Goal: Task Accomplishment & Management: Manage account settings

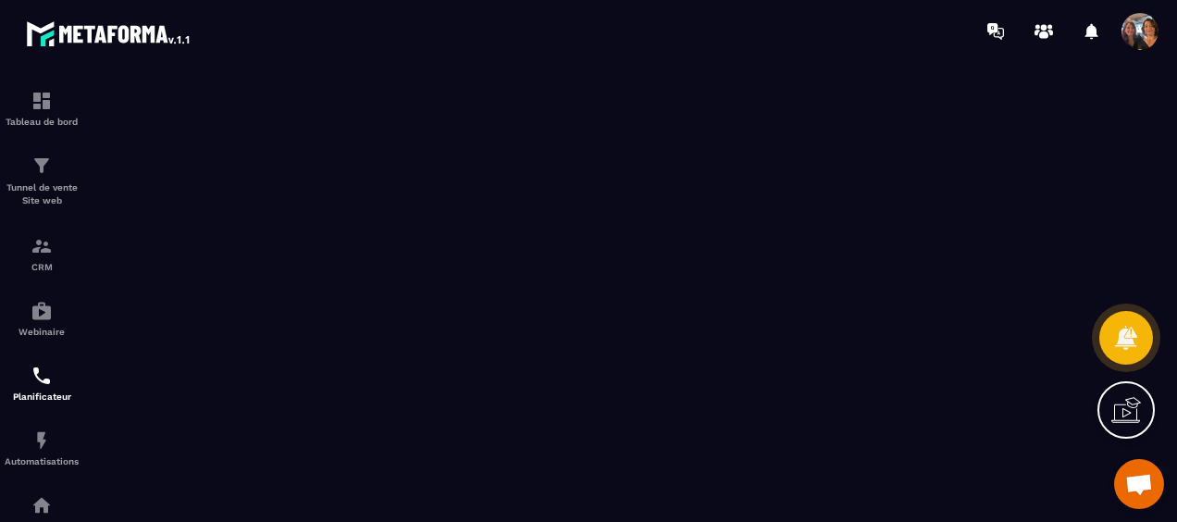
scroll to position [743, 0]
click at [1141, 483] on span "Ouvrir le chat" at bounding box center [1139, 486] width 30 height 24
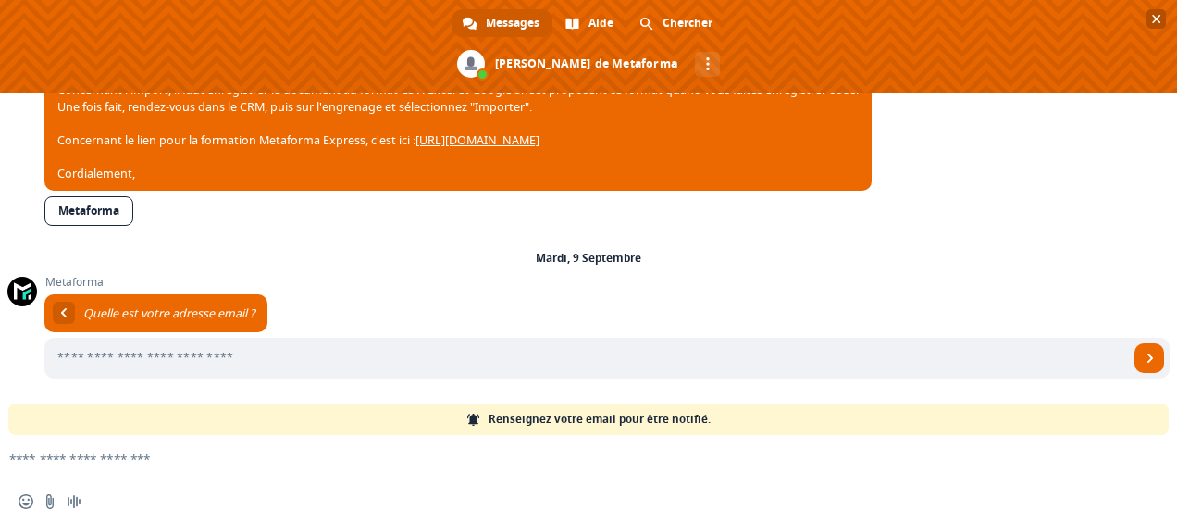
click at [1157, 19] on span "Fermer le chat" at bounding box center [1156, 19] width 9 height 9
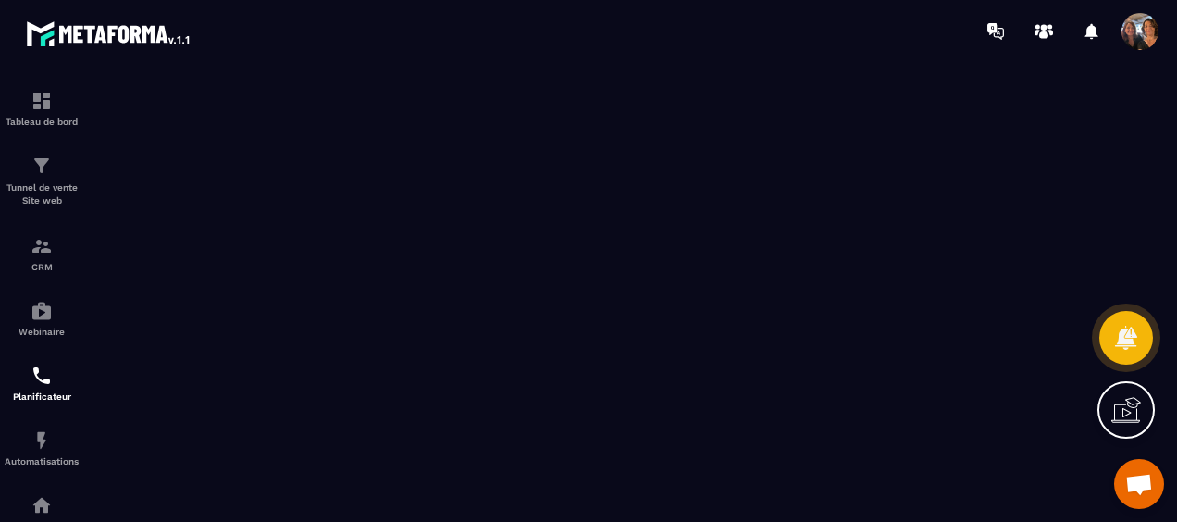
click at [1124, 411] on icon at bounding box center [1127, 410] width 30 height 30
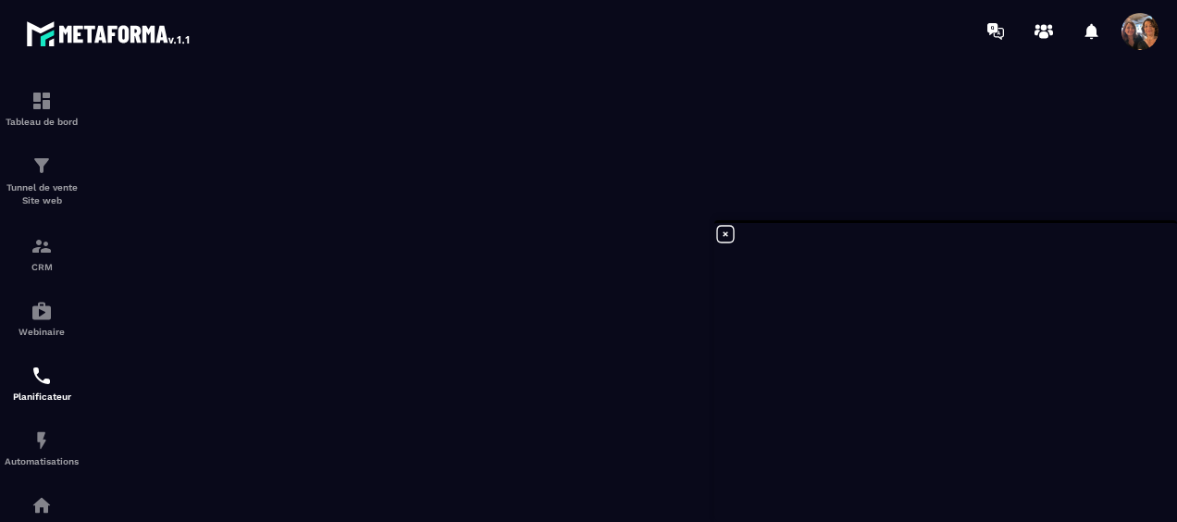
scroll to position [4, 0]
click at [1149, 30] on span at bounding box center [1140, 31] width 37 height 37
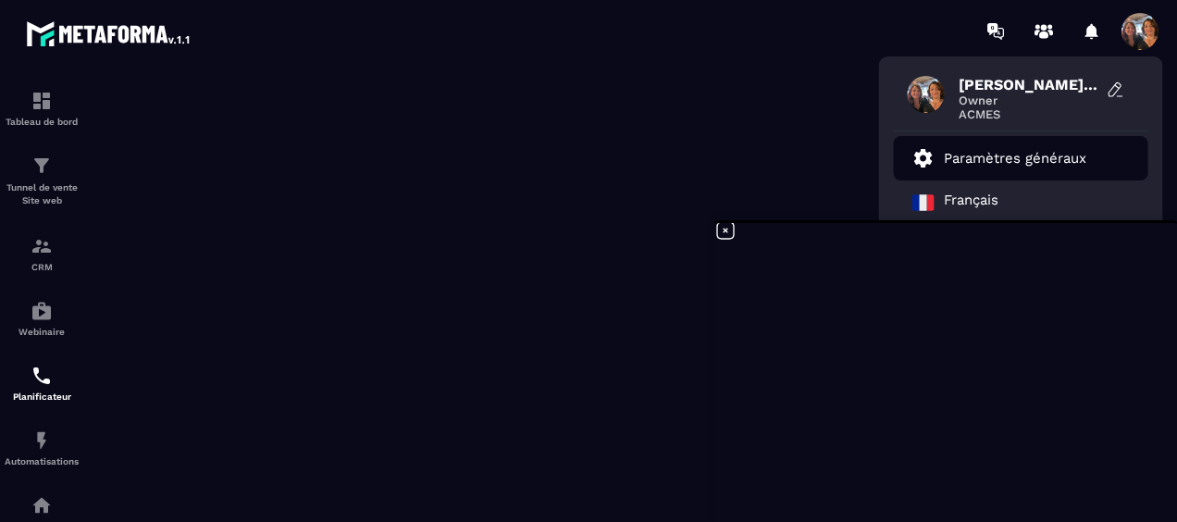
click at [1015, 155] on p "Paramètres généraux" at bounding box center [1015, 158] width 143 height 17
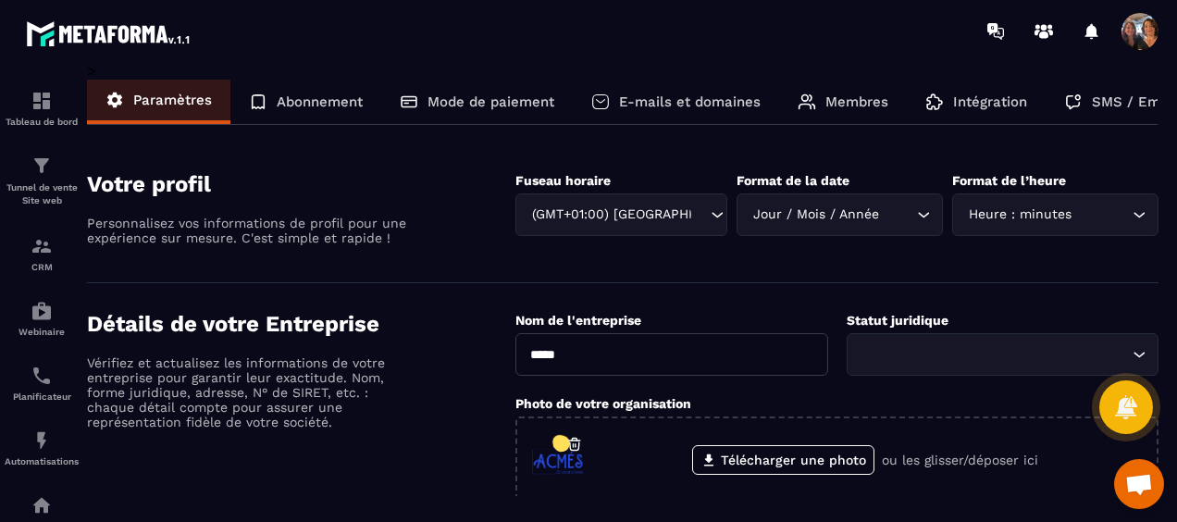
click at [855, 97] on p "Membres" at bounding box center [857, 101] width 63 height 17
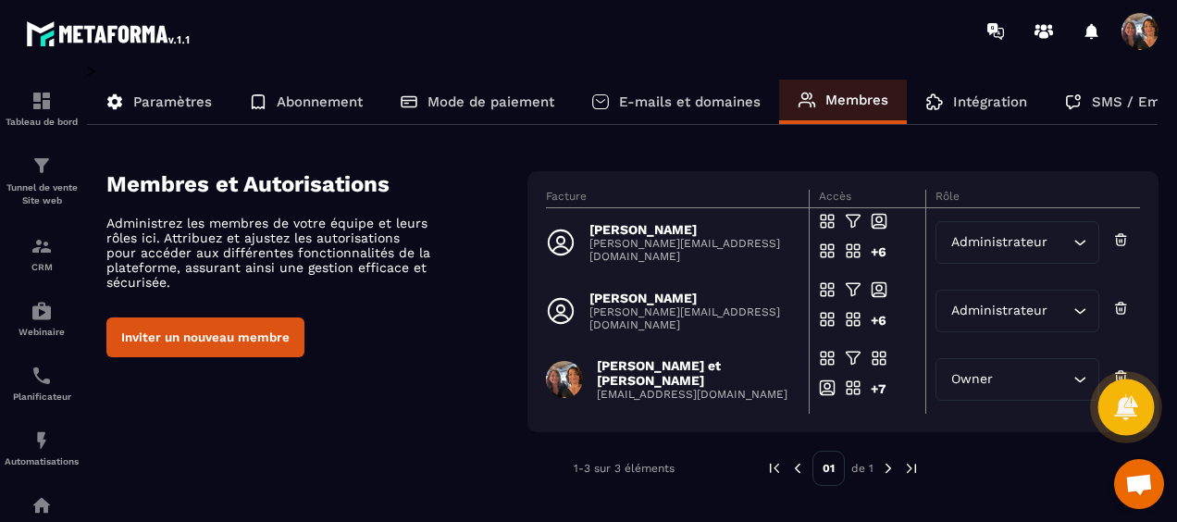
click at [1122, 398] on icon at bounding box center [1125, 406] width 27 height 27
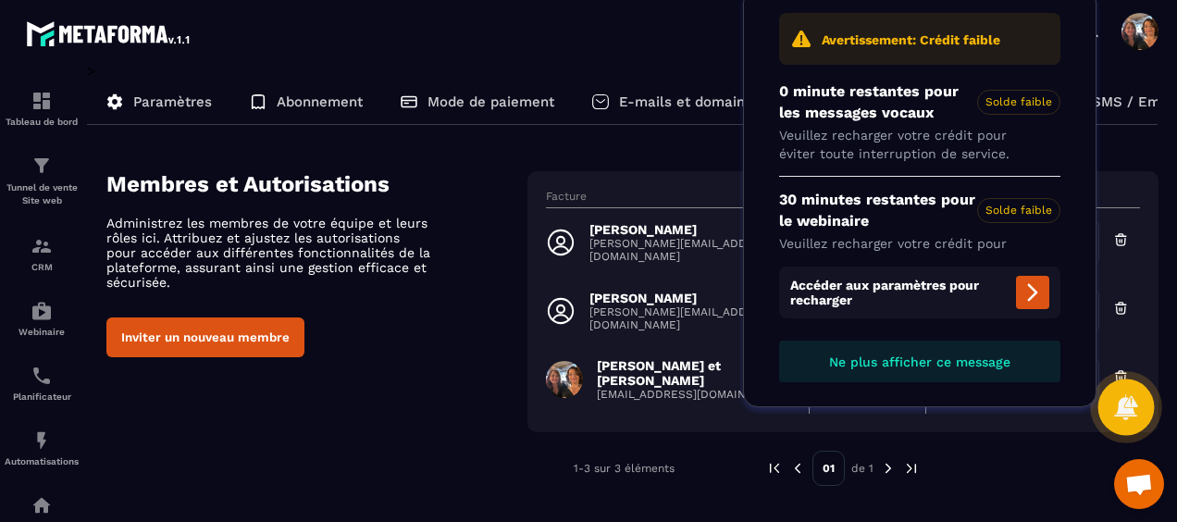
click at [1129, 407] on icon at bounding box center [1125, 406] width 23 height 25
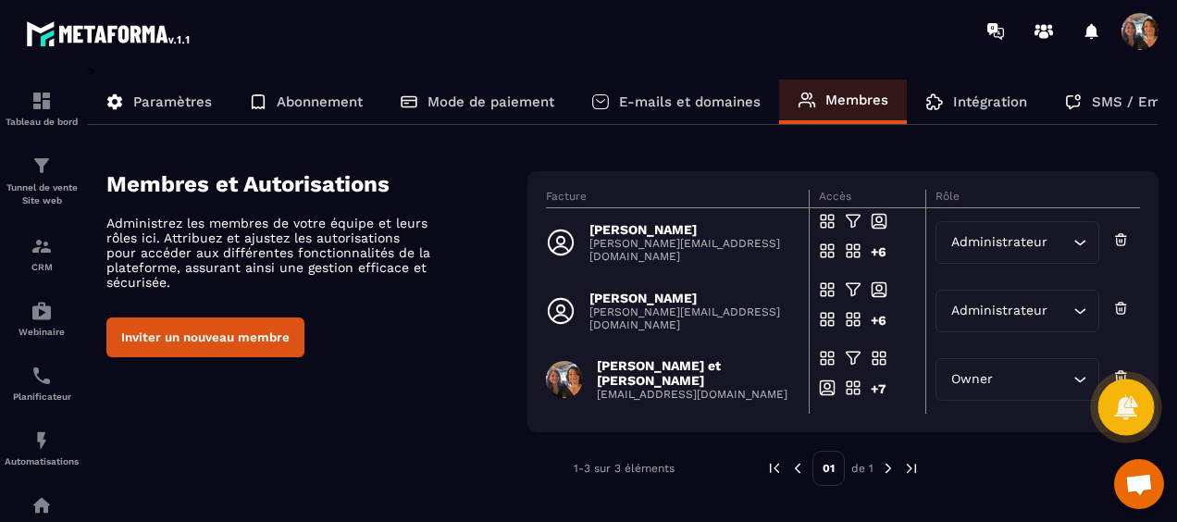
click at [1125, 405] on icon at bounding box center [1125, 406] width 23 height 25
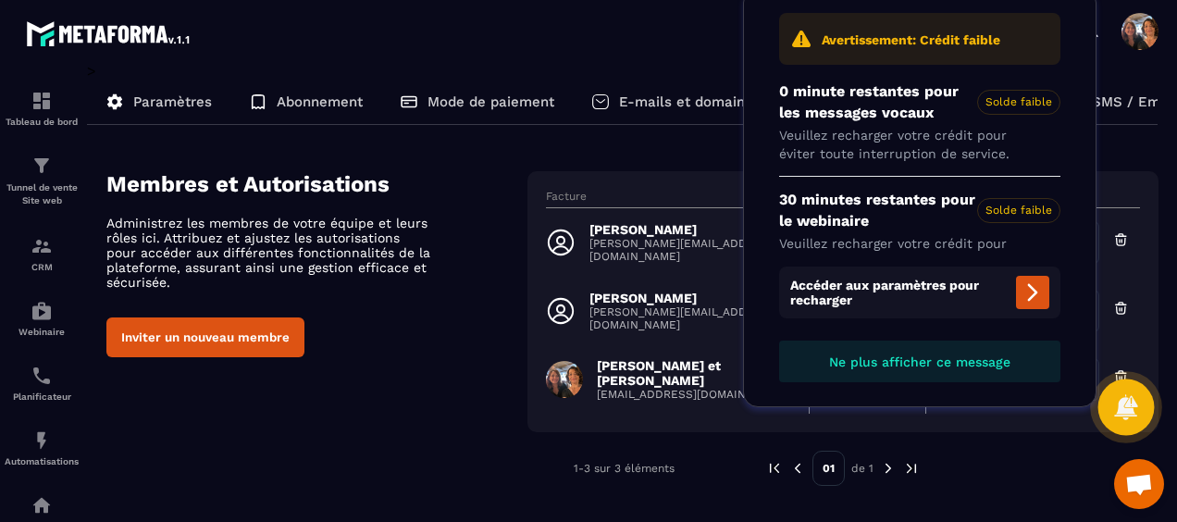
click at [1125, 405] on icon at bounding box center [1125, 406] width 23 height 25
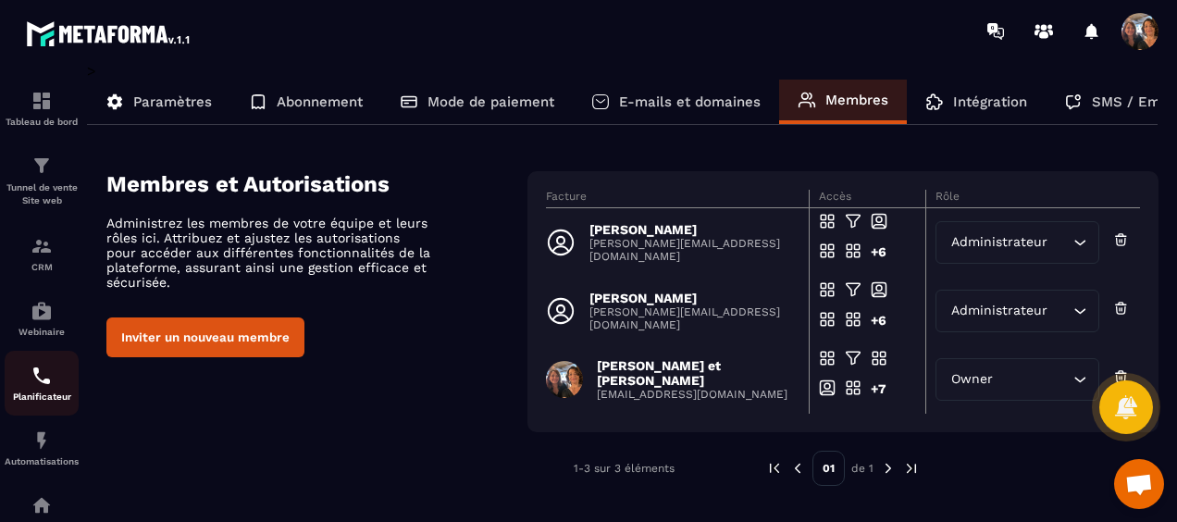
click at [43, 400] on p "Planificateur" at bounding box center [42, 396] width 74 height 10
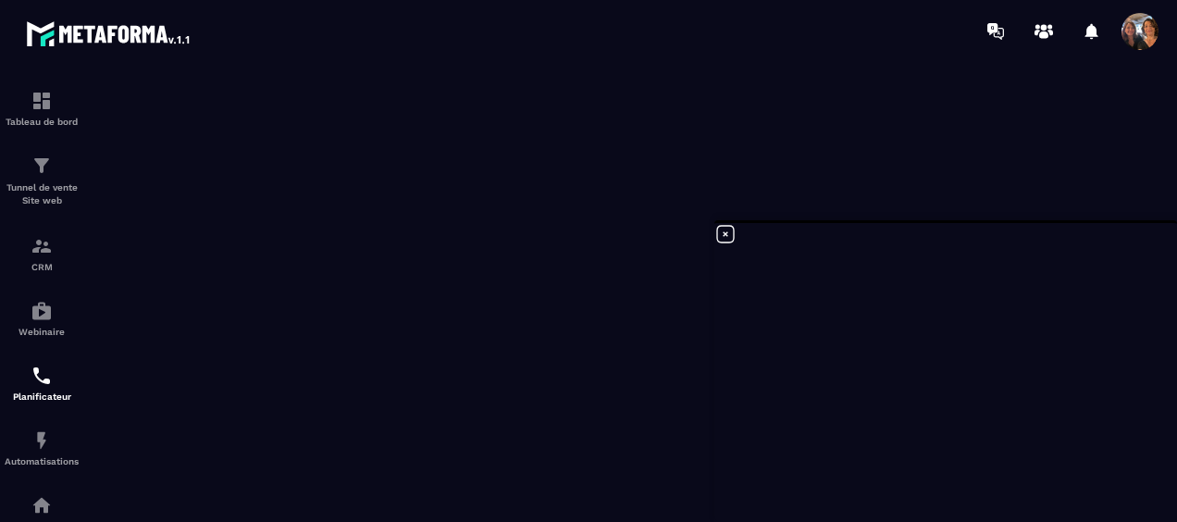
scroll to position [4, 0]
click at [1139, 31] on span at bounding box center [1140, 31] width 37 height 37
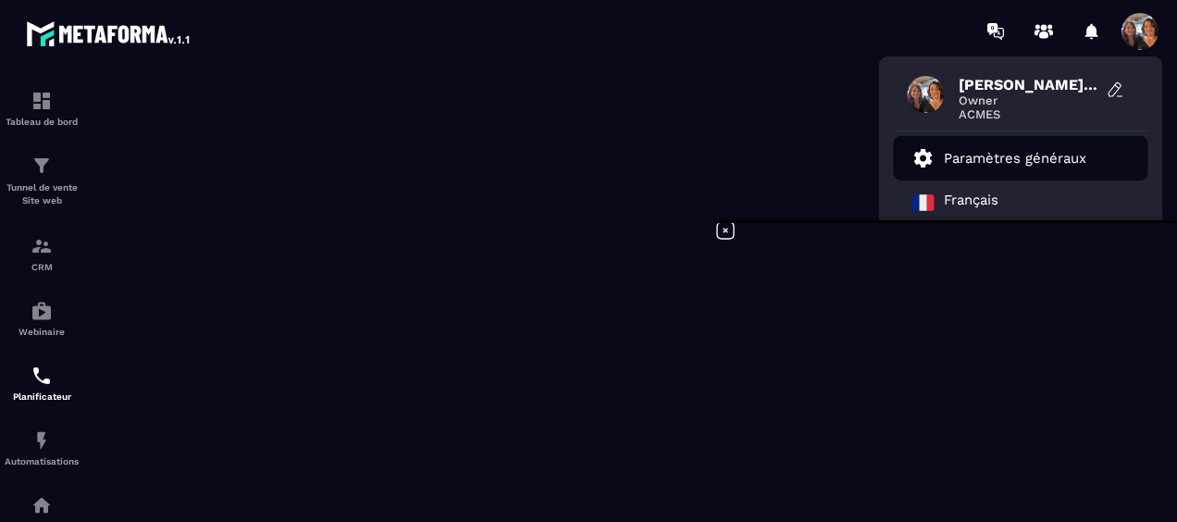
click at [1033, 159] on p "Paramètres généraux" at bounding box center [1015, 158] width 143 height 17
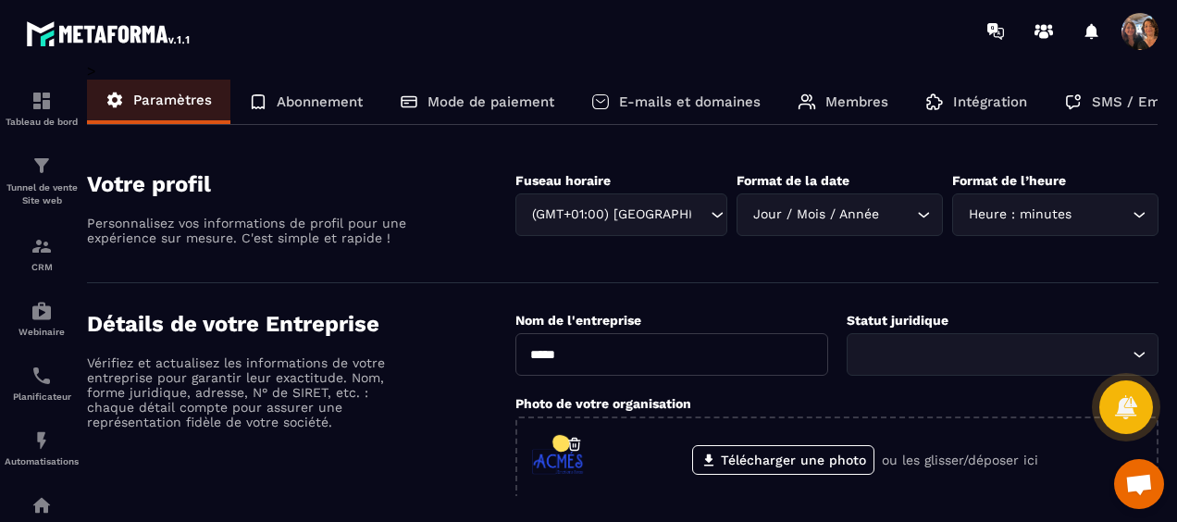
click at [826, 98] on p "Membres" at bounding box center [857, 101] width 63 height 17
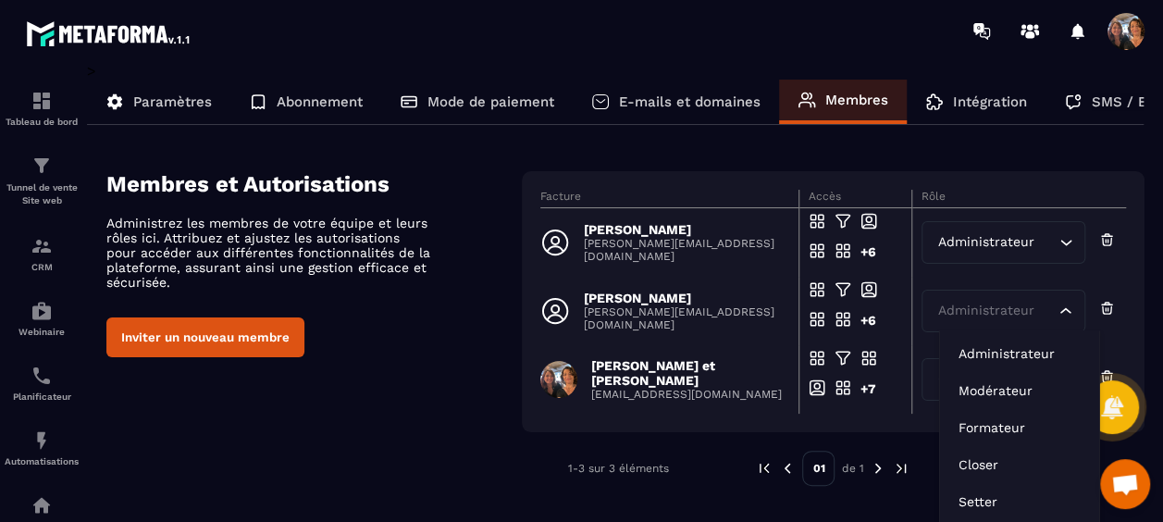
click at [1082, 305] on div "Administrateur Loading..." at bounding box center [1004, 311] width 164 height 43
click at [1018, 311] on input "Search for option" at bounding box center [994, 311] width 121 height 20
click at [1027, 359] on p "Administrateur" at bounding box center [1020, 353] width 122 height 19
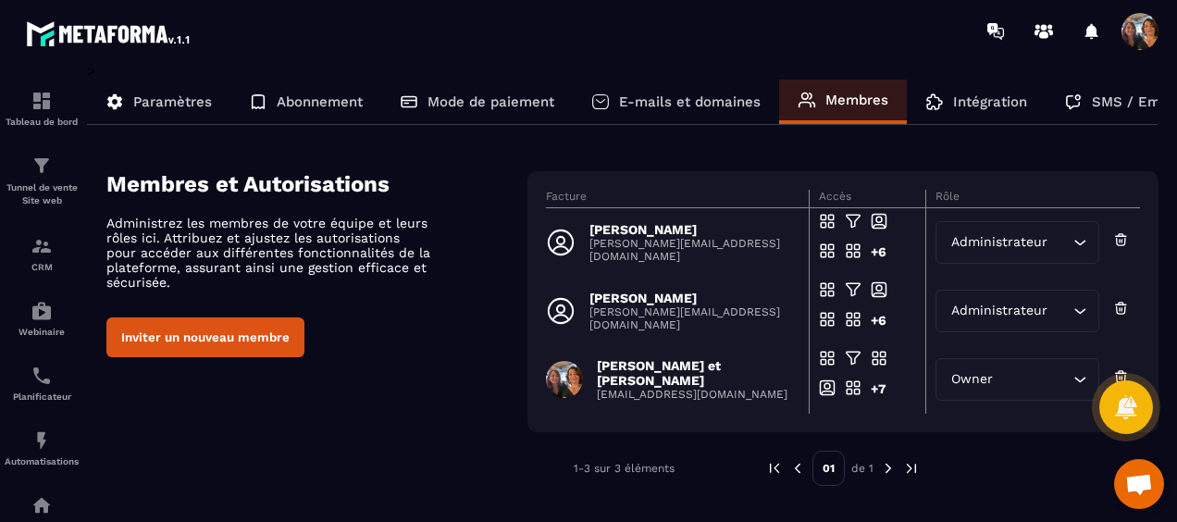
click at [1075, 385] on icon "Search for option" at bounding box center [1080, 379] width 19 height 19
click at [366, 415] on div "Membres et Autorisations Administrez les membres de votre équipe et leurs rôles…" at bounding box center [632, 328] width 1052 height 315
click at [43, 380] on img at bounding box center [42, 376] width 22 height 22
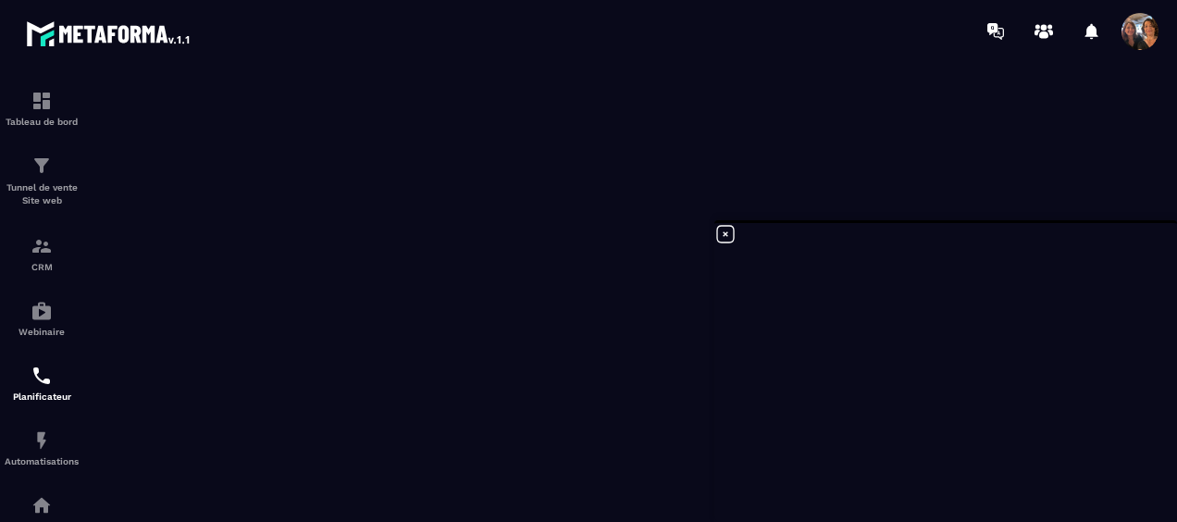
click at [725, 231] on icon at bounding box center [725, 234] width 22 height 22
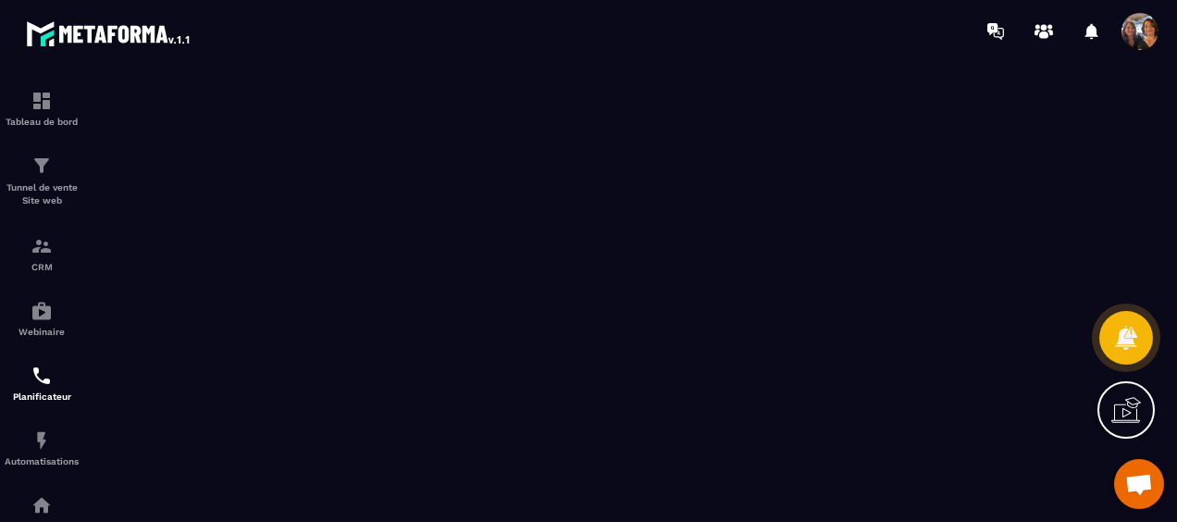
click at [1146, 36] on span at bounding box center [1140, 31] width 37 height 37
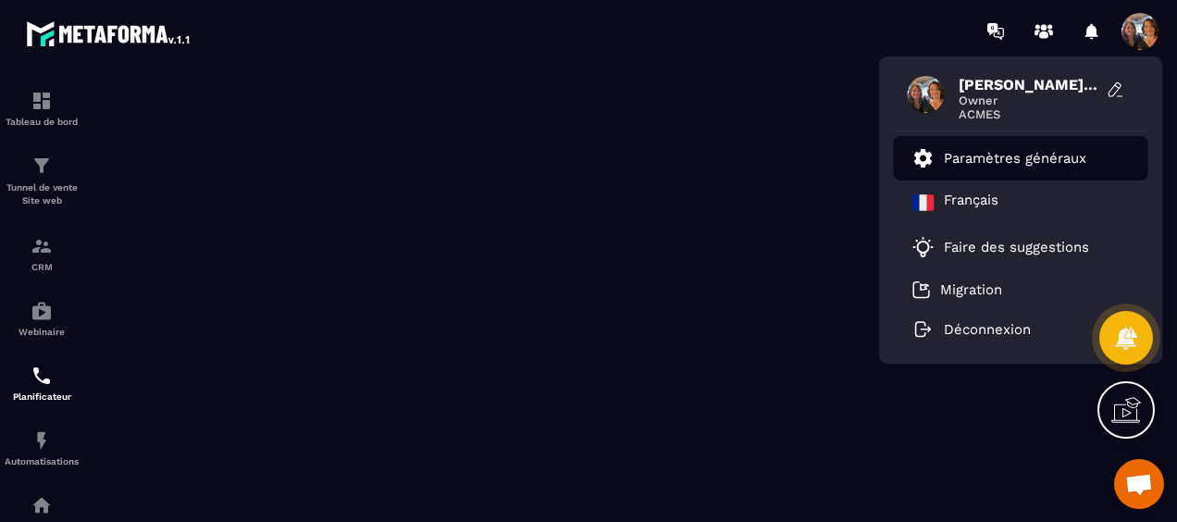
click at [985, 161] on p "Paramètres généraux" at bounding box center [1015, 158] width 143 height 17
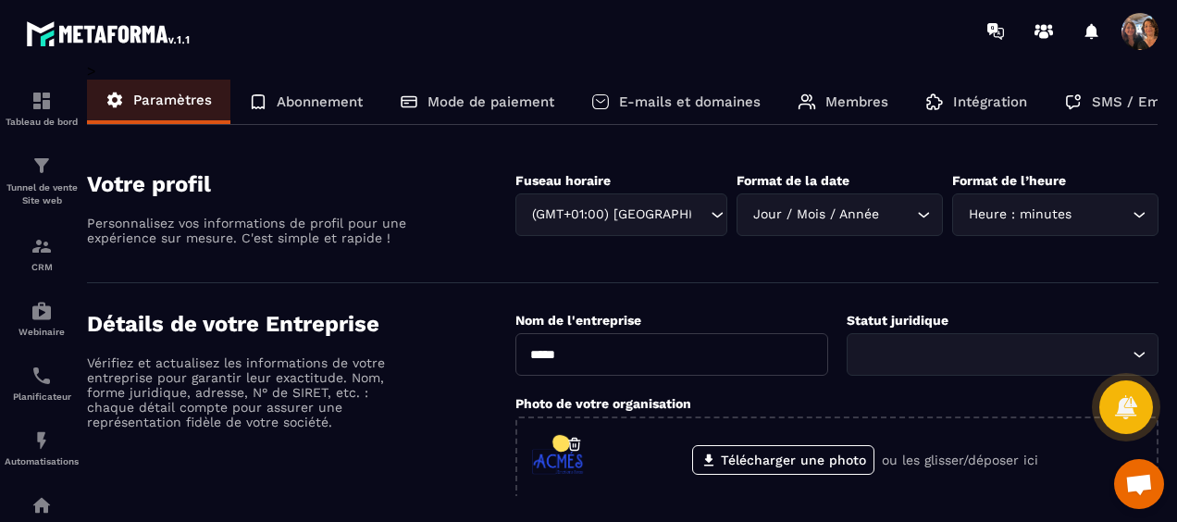
click at [814, 96] on icon at bounding box center [807, 102] width 19 height 19
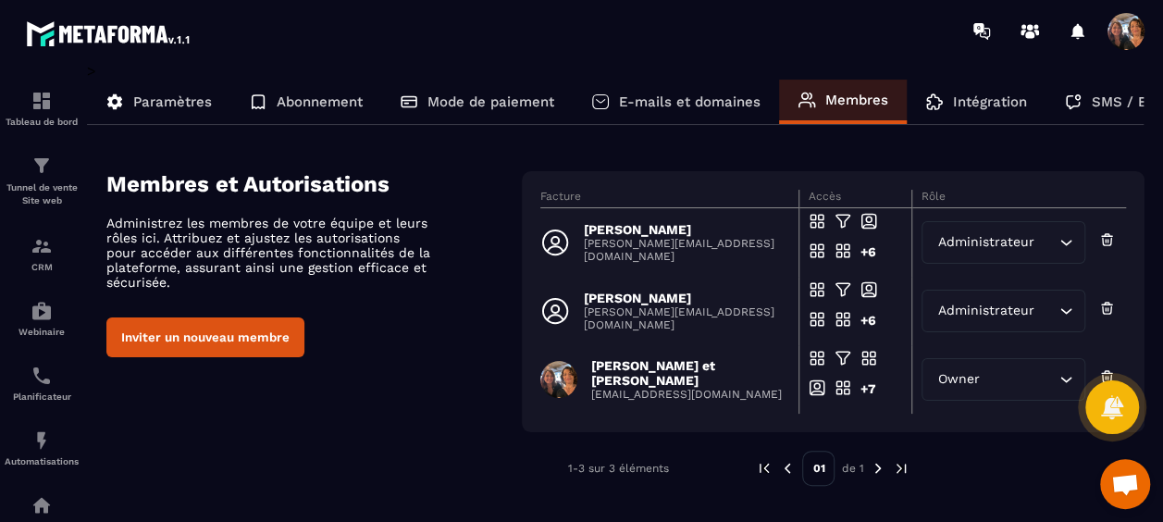
click at [1013, 311] on div "Administrateur" at bounding box center [994, 311] width 125 height 20
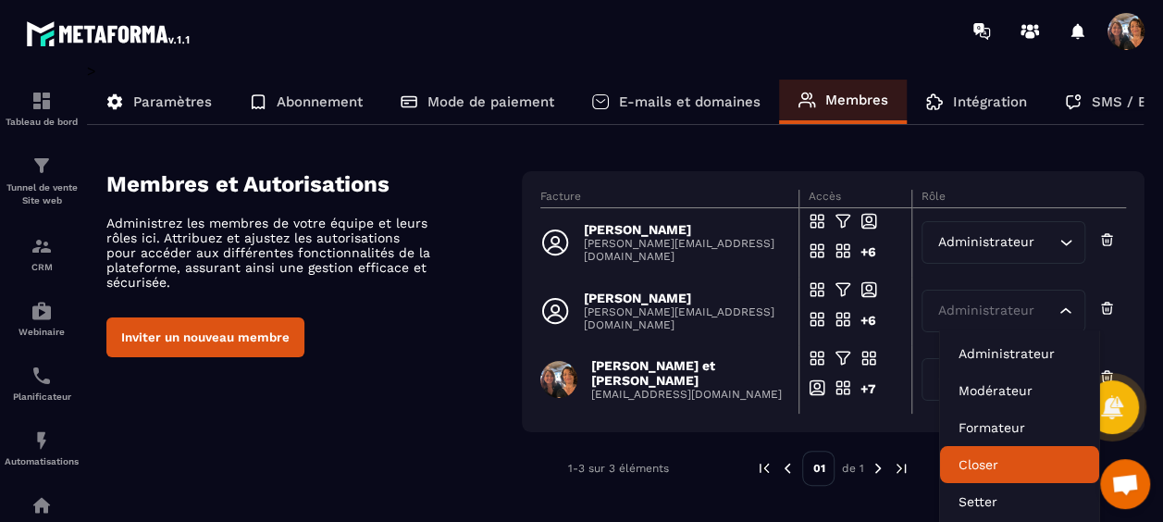
click at [983, 457] on p "Closer" at bounding box center [1020, 464] width 122 height 19
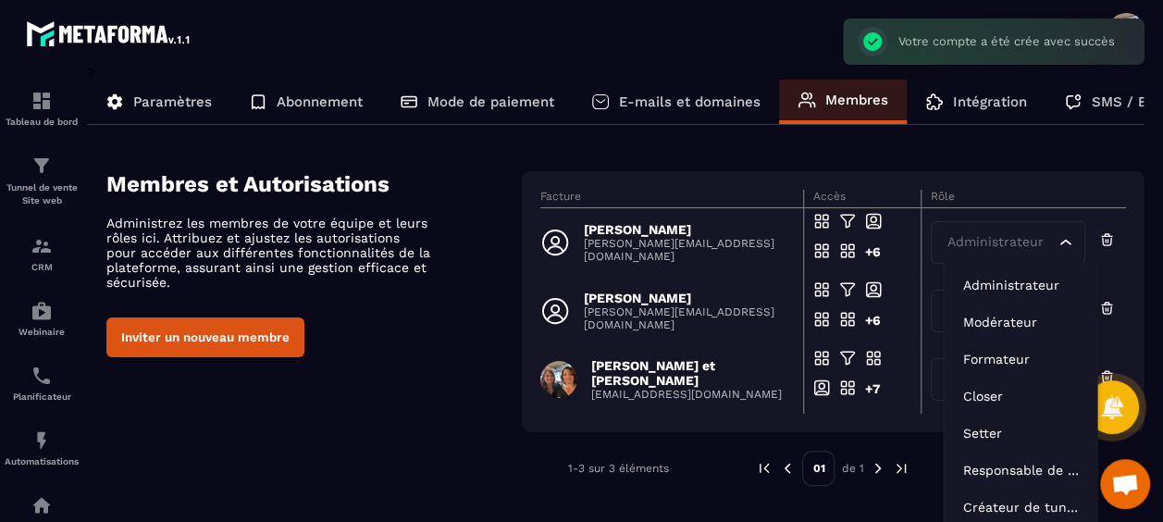
click at [1003, 234] on div "Administrateur" at bounding box center [999, 242] width 116 height 20
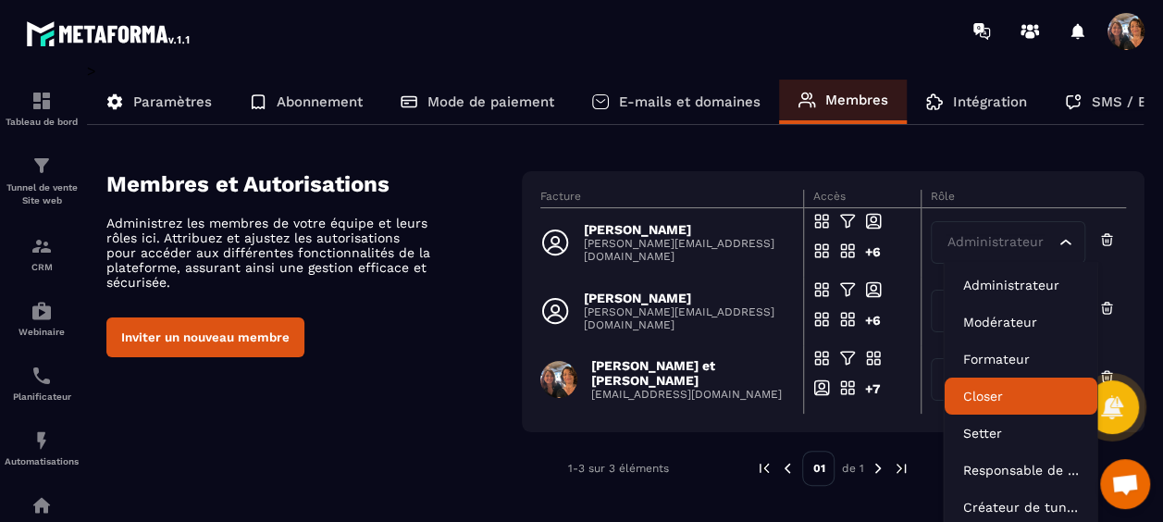
click at [986, 394] on p "Closer" at bounding box center [1021, 396] width 116 height 19
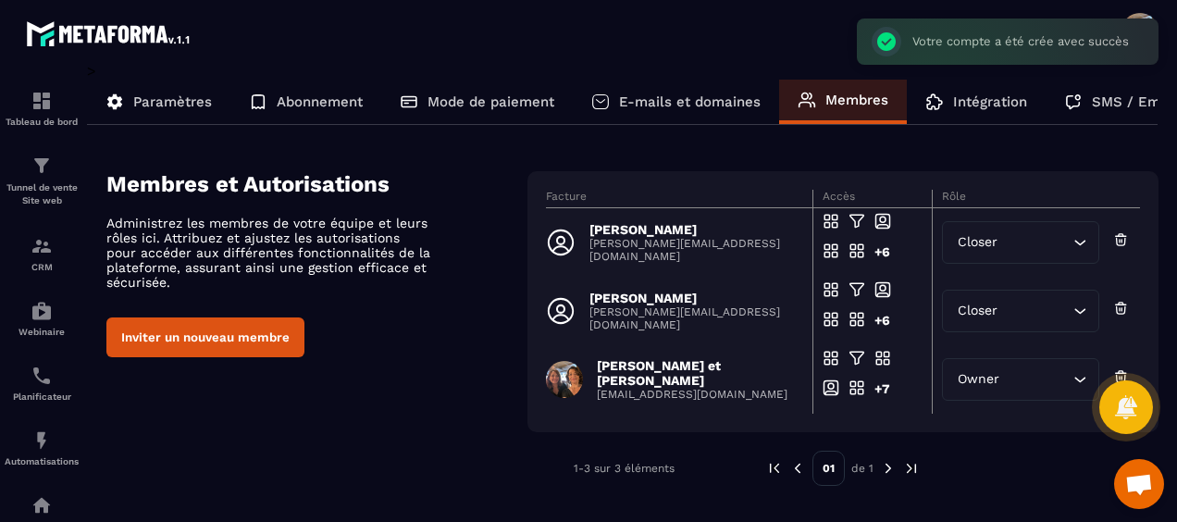
click at [674, 245] on p "[PERSON_NAME][EMAIL_ADDRESS][DOMAIN_NAME]" at bounding box center [696, 250] width 212 height 26
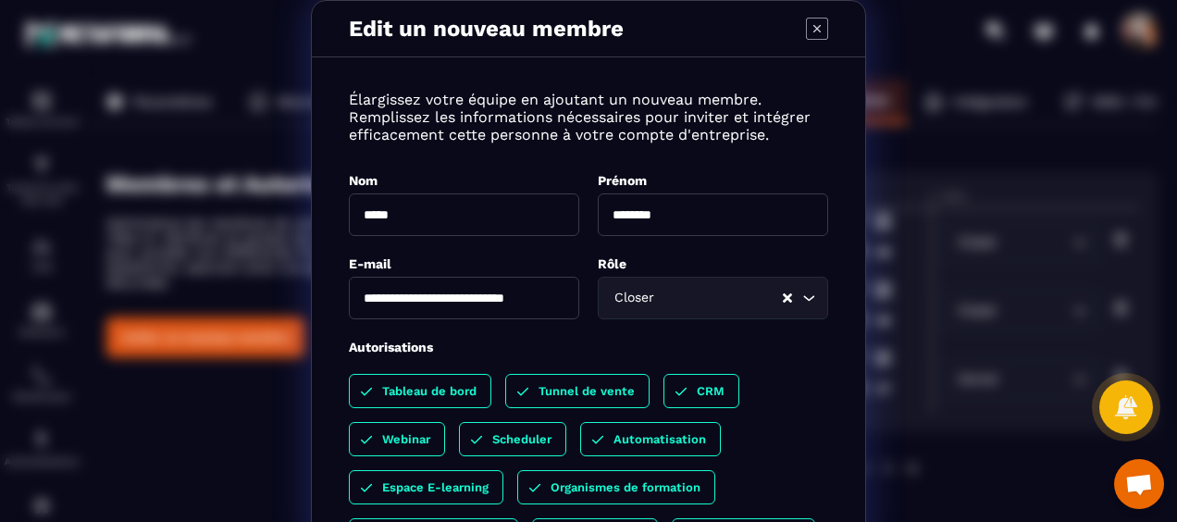
click at [811, 21] on icon "Modal window" at bounding box center [817, 29] width 22 height 22
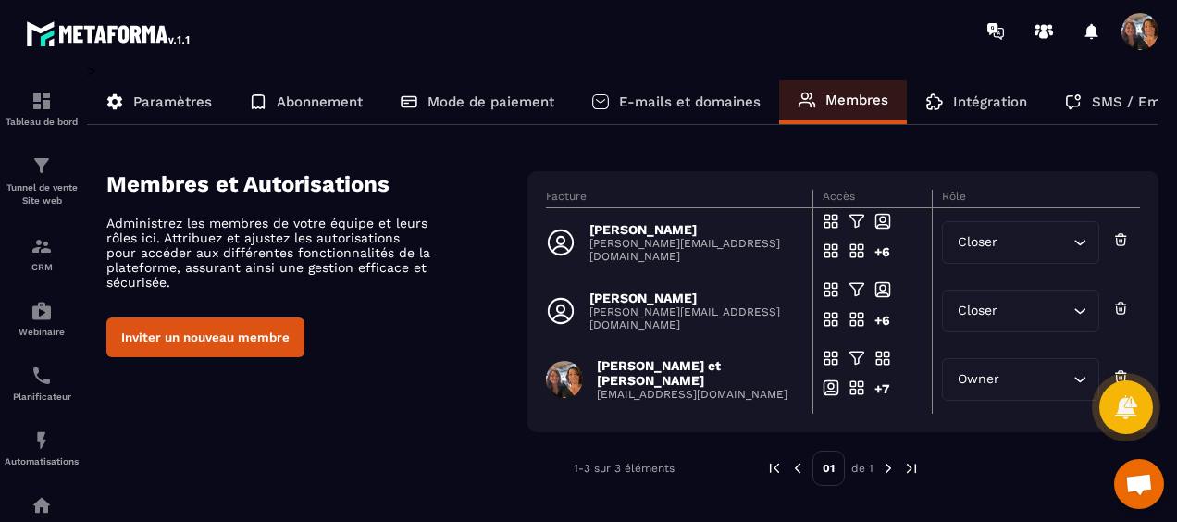
click at [1079, 383] on icon "Search for option" at bounding box center [1080, 379] width 19 height 19
click at [956, 377] on span "Owner" at bounding box center [979, 379] width 50 height 20
click at [876, 376] on span "Accès en modification" at bounding box center [906, 380] width 130 height 14
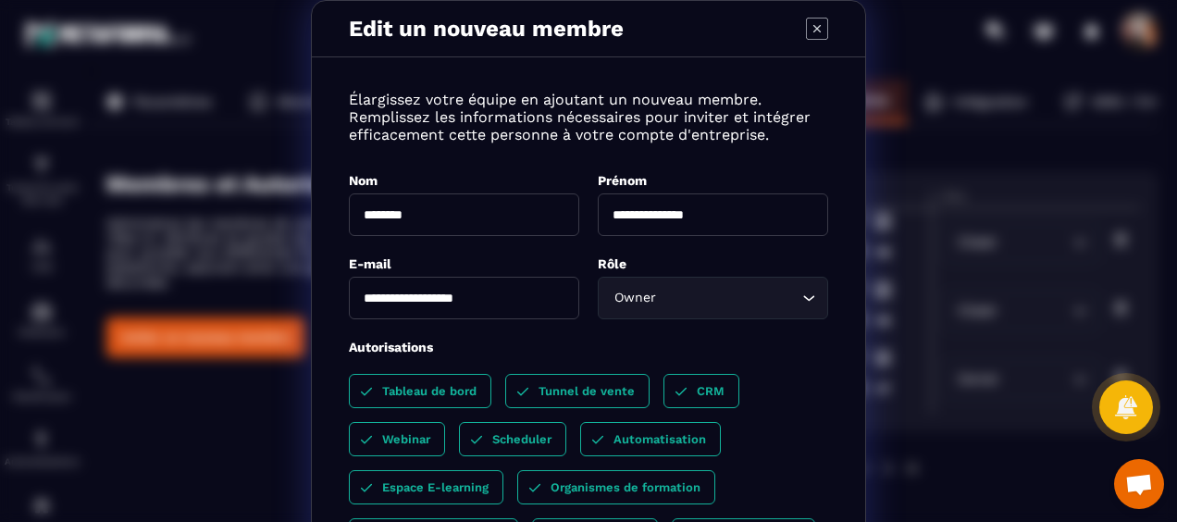
click at [805, 300] on icon "Search for option" at bounding box center [809, 298] width 19 height 19
click at [807, 28] on icon "Modal window" at bounding box center [817, 29] width 22 height 22
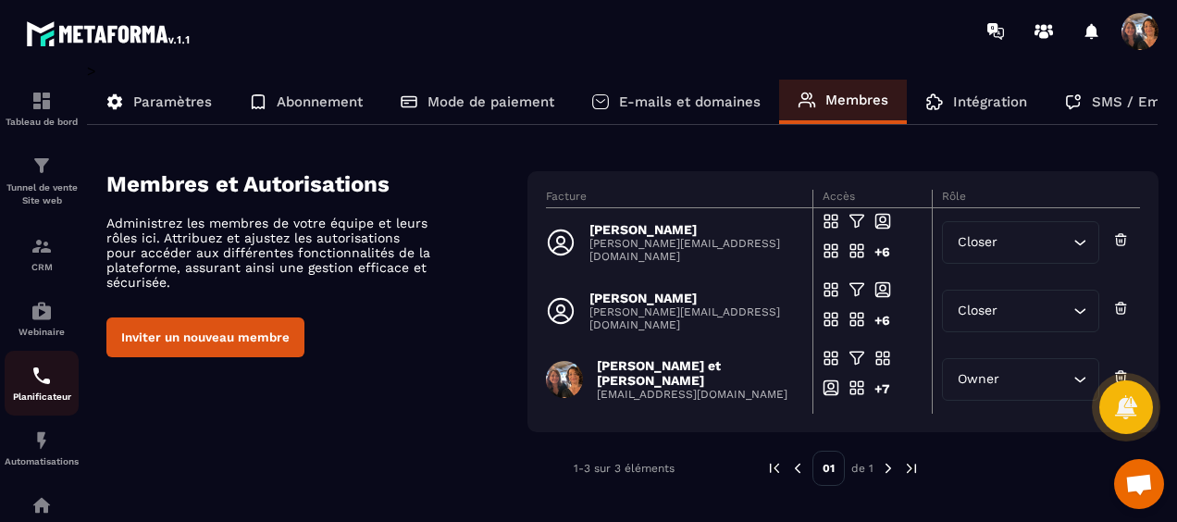
click at [38, 383] on img at bounding box center [42, 376] width 22 height 22
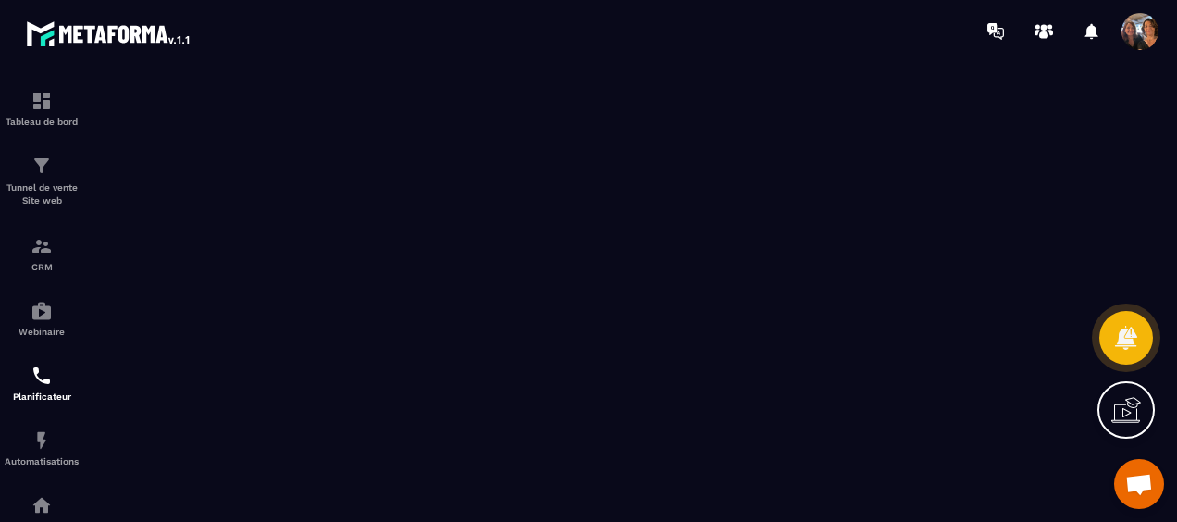
click at [1122, 405] on icon at bounding box center [1127, 410] width 30 height 30
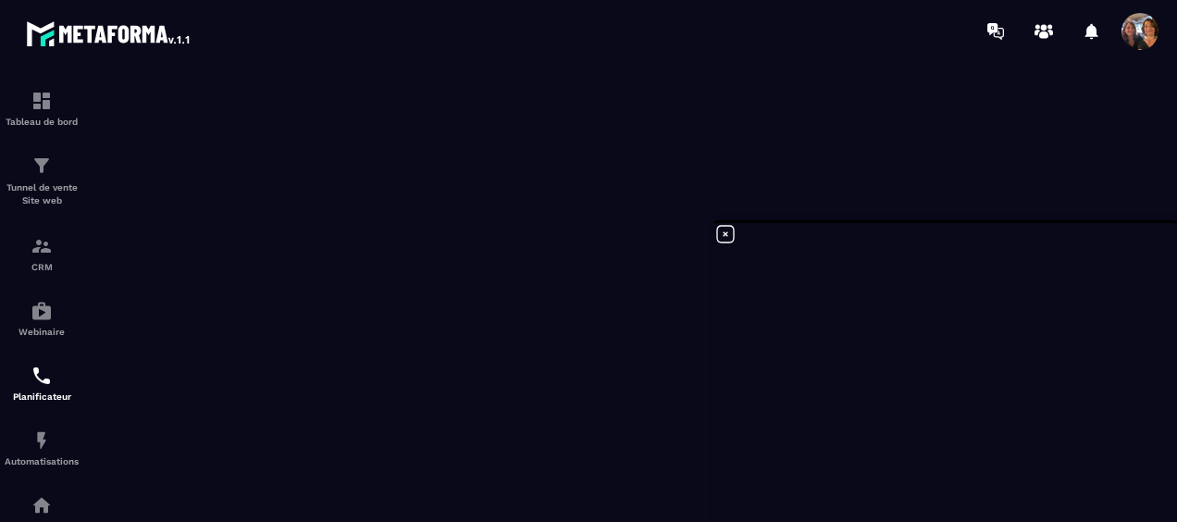
click at [1139, 37] on span at bounding box center [1140, 31] width 37 height 37
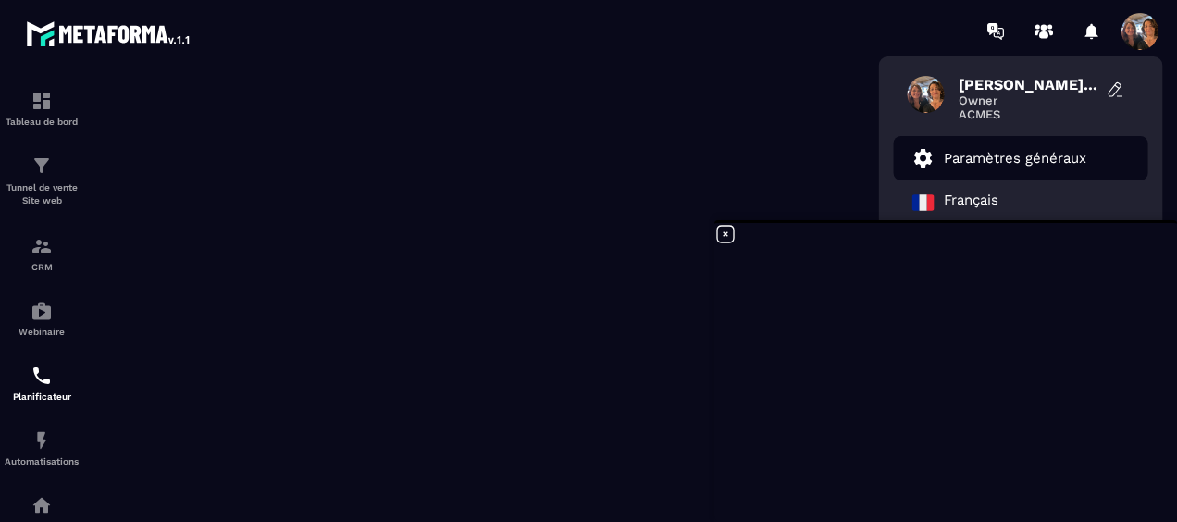
click at [1003, 155] on p "Paramètres généraux" at bounding box center [1015, 158] width 143 height 17
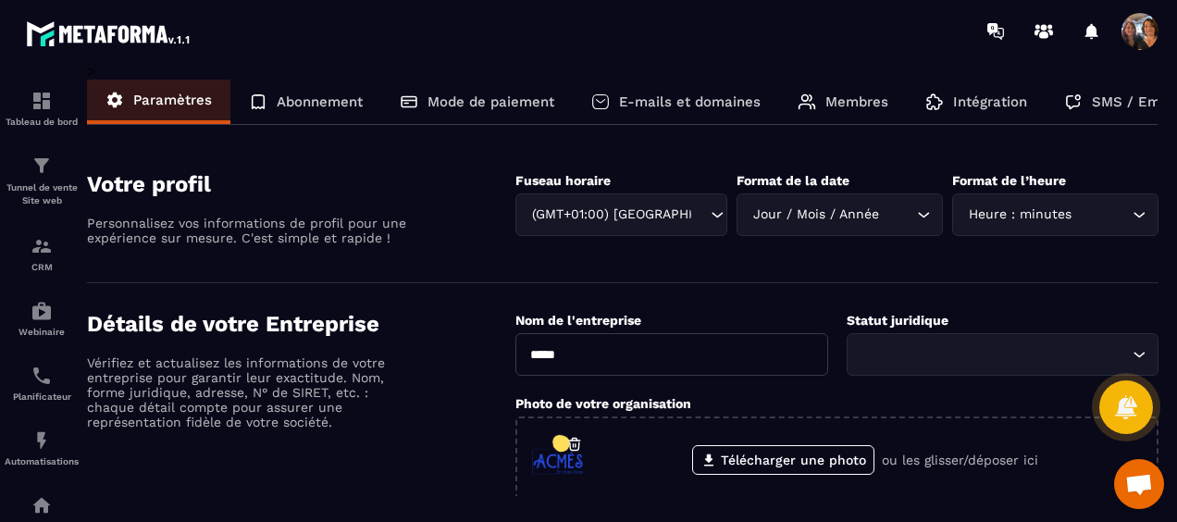
click at [859, 103] on p "Membres" at bounding box center [857, 101] width 63 height 17
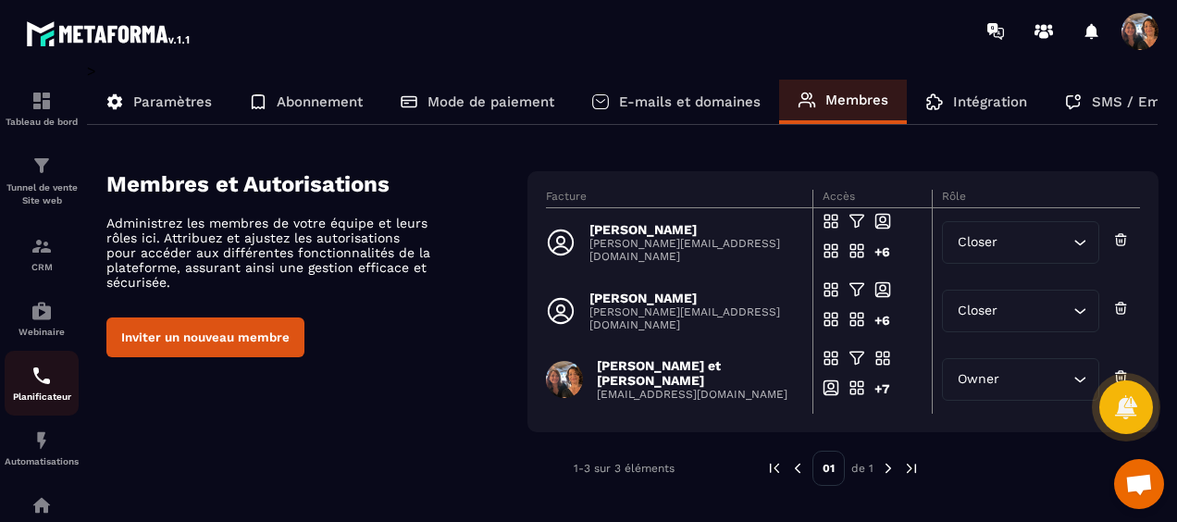
click at [39, 387] on img at bounding box center [42, 376] width 22 height 22
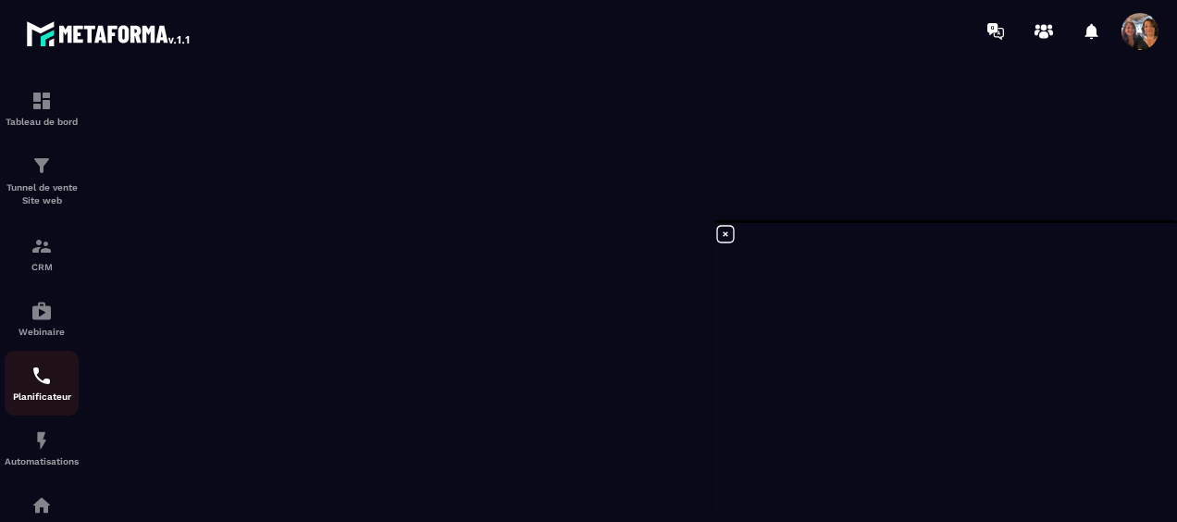
click at [39, 387] on img at bounding box center [42, 376] width 22 height 22
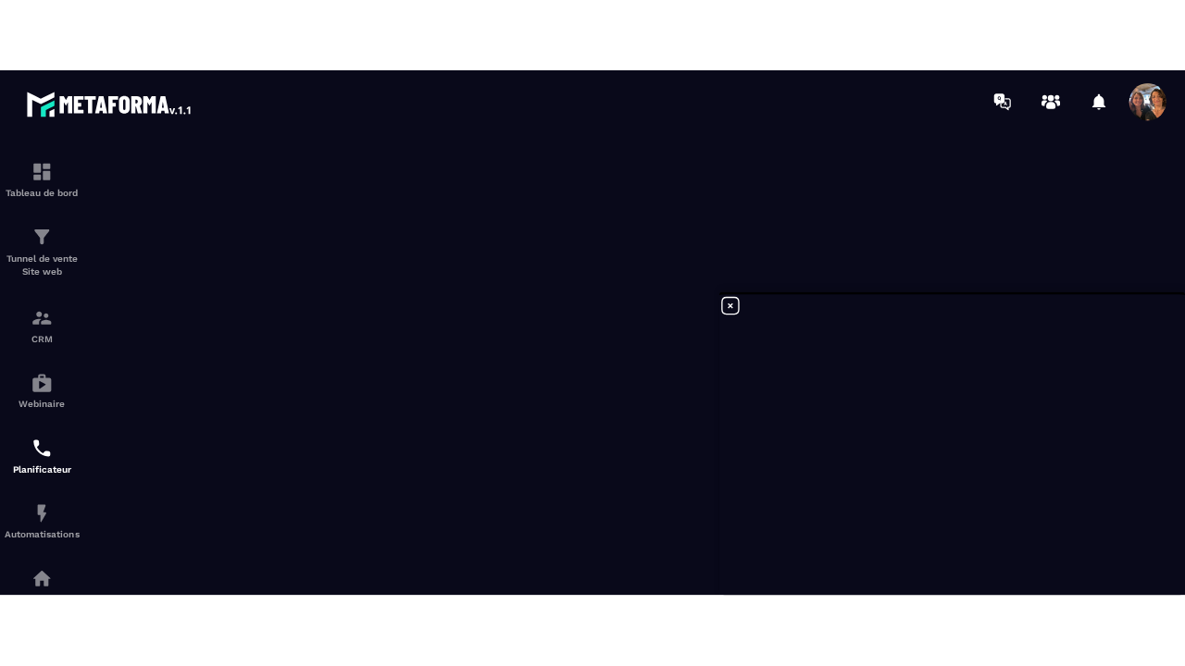
scroll to position [4, 0]
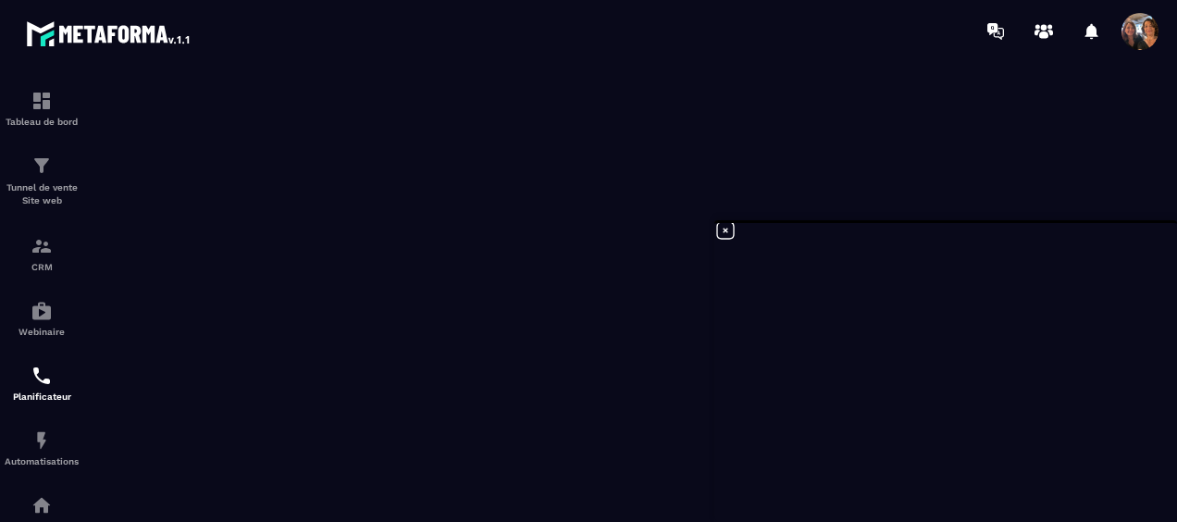
click at [726, 230] on icon at bounding box center [725, 230] width 17 height 17
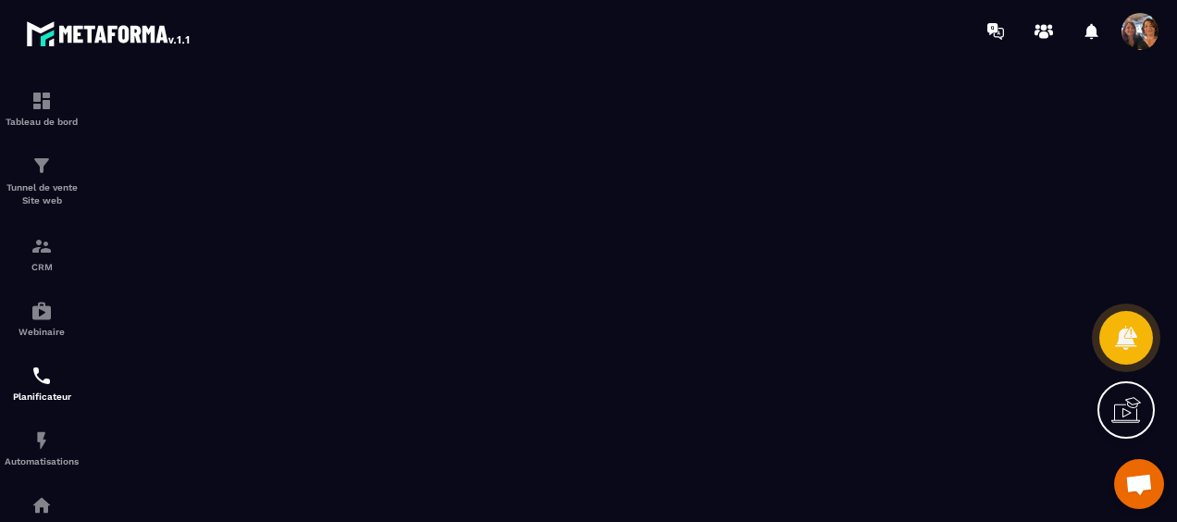
click at [1137, 25] on span at bounding box center [1140, 31] width 37 height 37
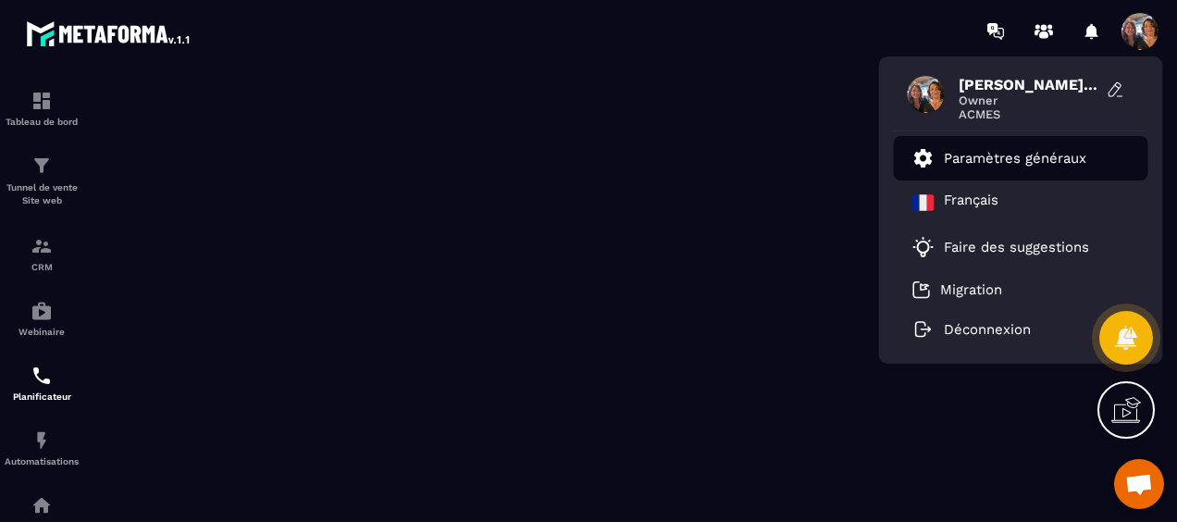
click at [1002, 163] on p "Paramètres généraux" at bounding box center [1015, 158] width 143 height 17
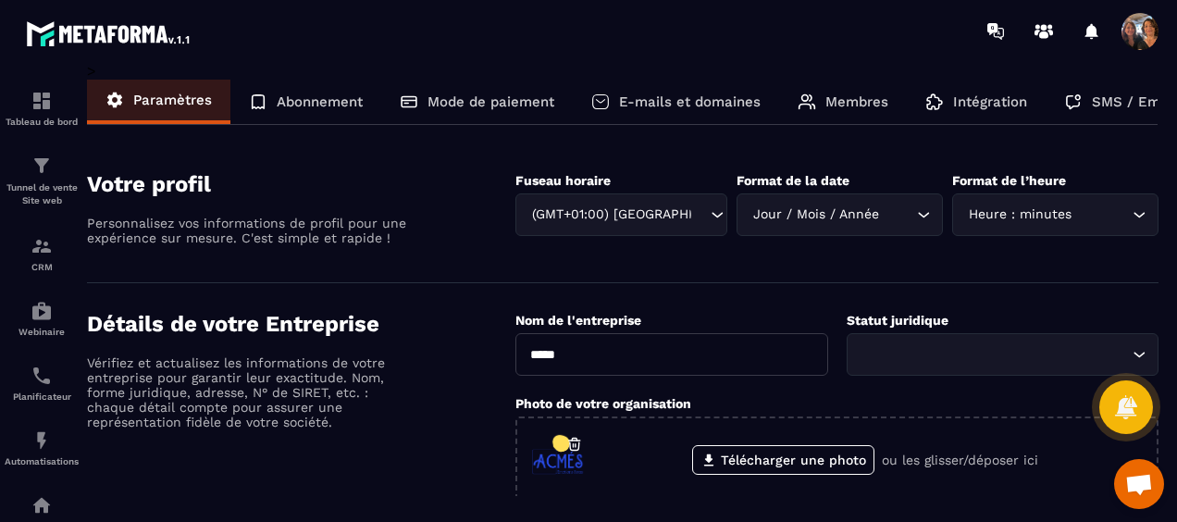
click at [851, 110] on div "Membres" at bounding box center [843, 102] width 128 height 44
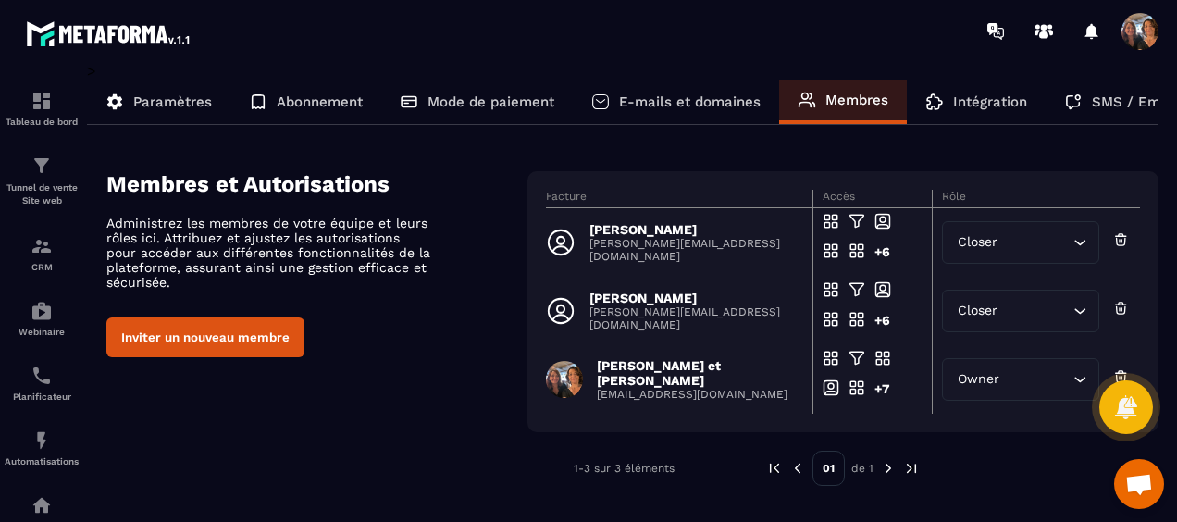
click at [1012, 171] on div "Facture Accès Rôle [PERSON_NAME] [PERSON_NAME][EMAIL_ADDRESS][DOMAIN_NAME] +6 A…" at bounding box center [843, 301] width 631 height 261
click at [45, 386] on img at bounding box center [42, 376] width 22 height 22
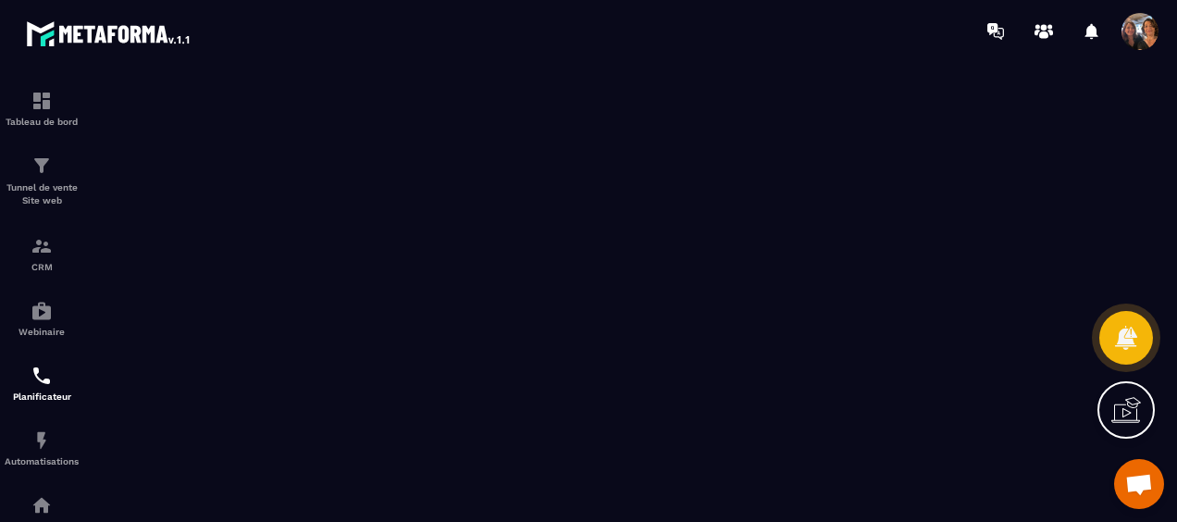
click at [1133, 416] on icon at bounding box center [1127, 410] width 30 height 30
